Goal: Transaction & Acquisition: Purchase product/service

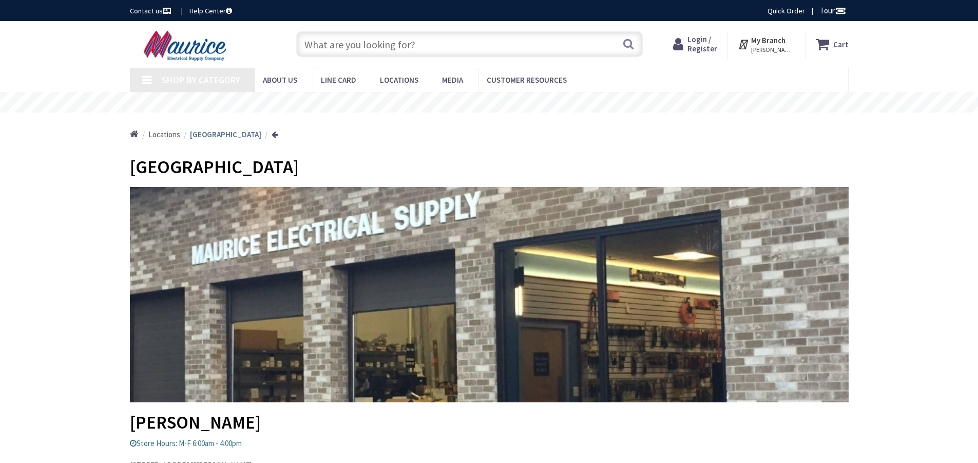
type input "[STREET_ADDRESS]"
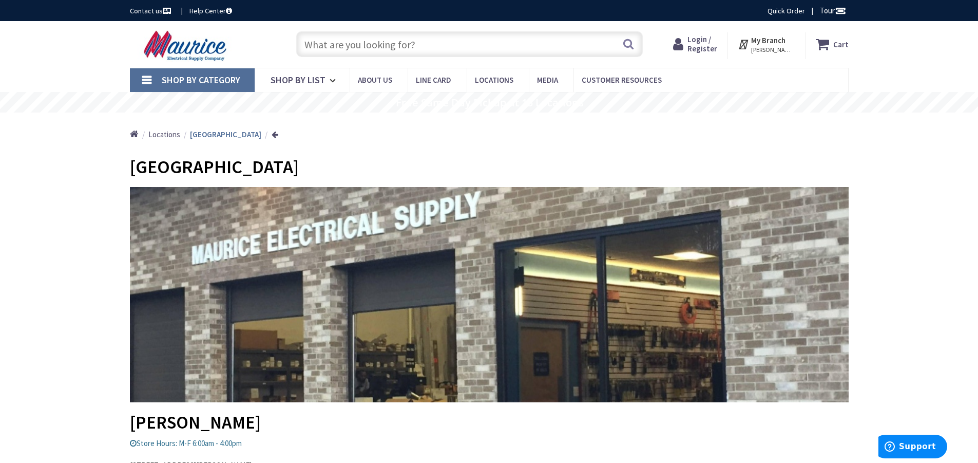
click at [362, 46] on input "text" at bounding box center [469, 44] width 347 height 26
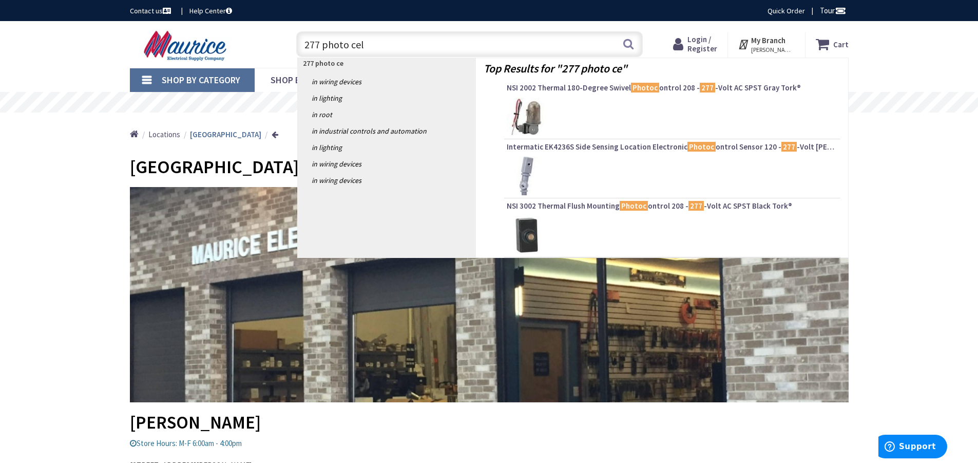
type input "277 photo cell"
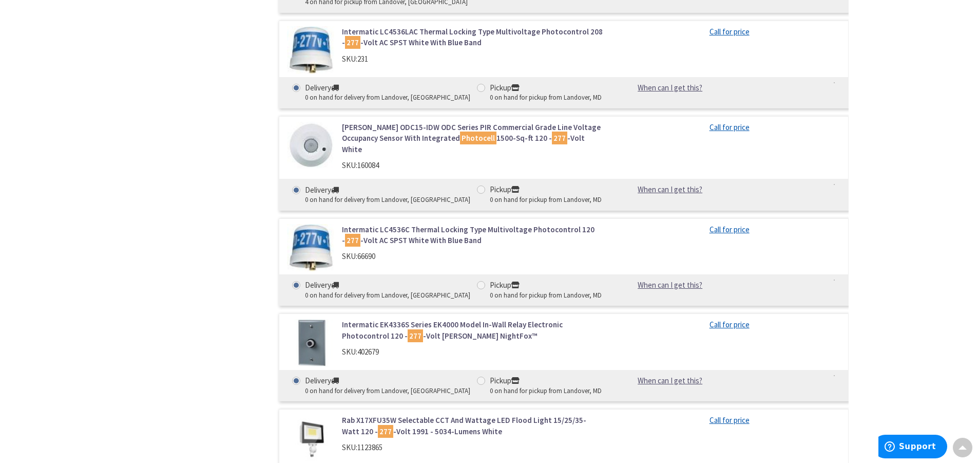
scroll to position [873, 0]
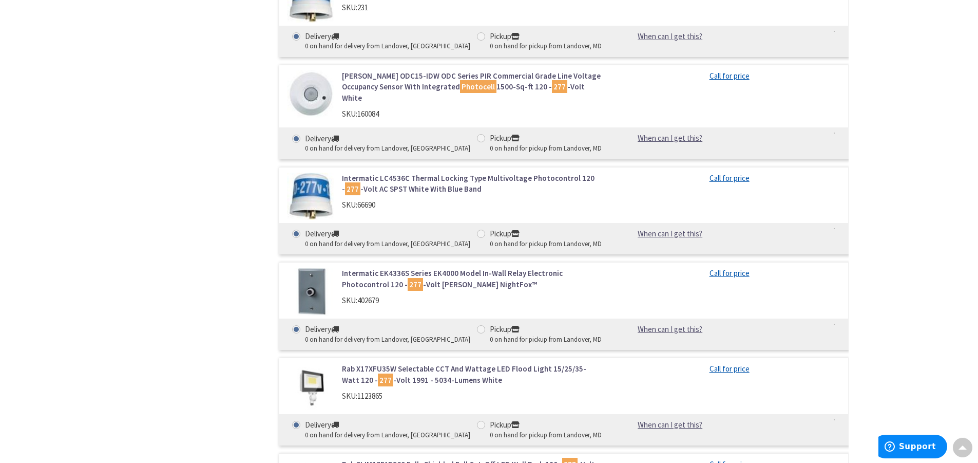
click at [311, 267] on img at bounding box center [311, 291] width 48 height 48
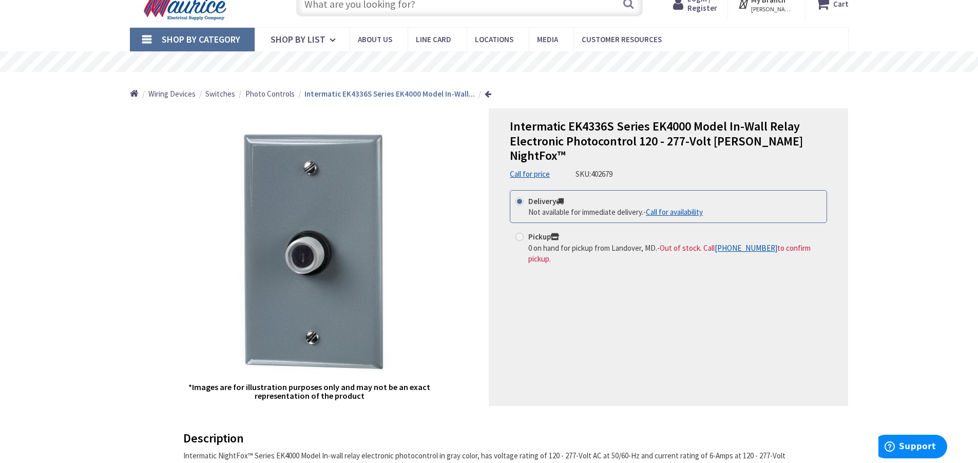
scroll to position [103, 0]
